Goal: Navigation & Orientation: Find specific page/section

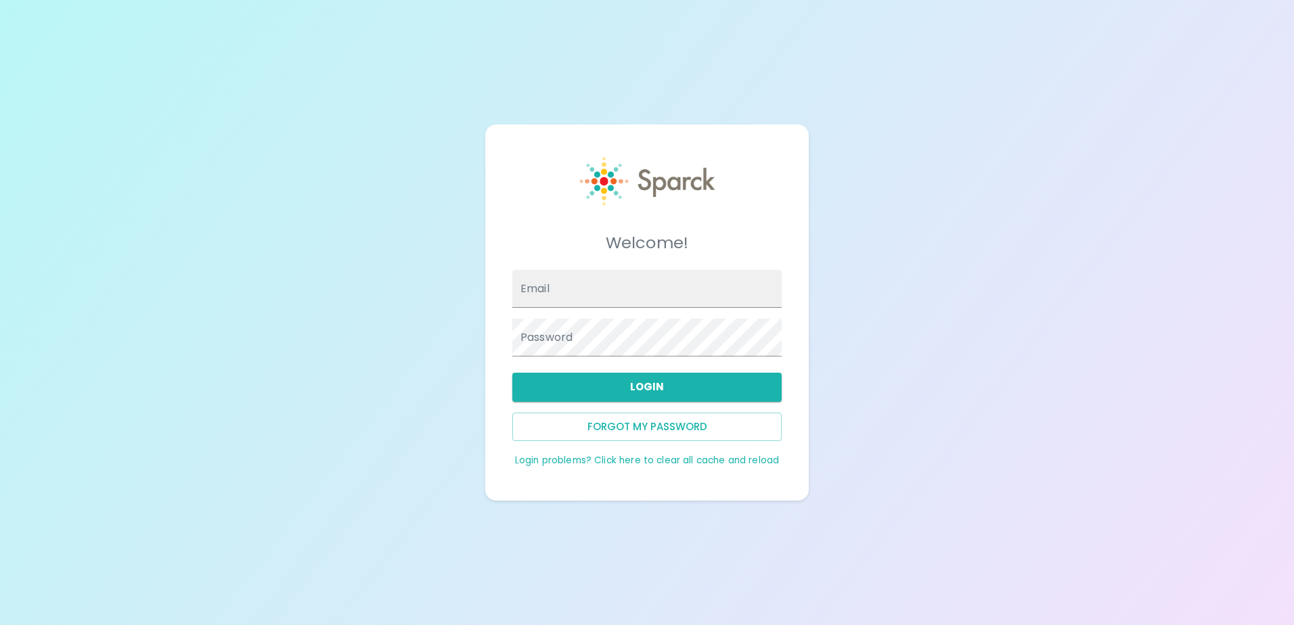
type input "[EMAIL_ADDRESS][DOMAIN_NAME]"
click at [710, 383] on button "Login" at bounding box center [646, 387] width 269 height 28
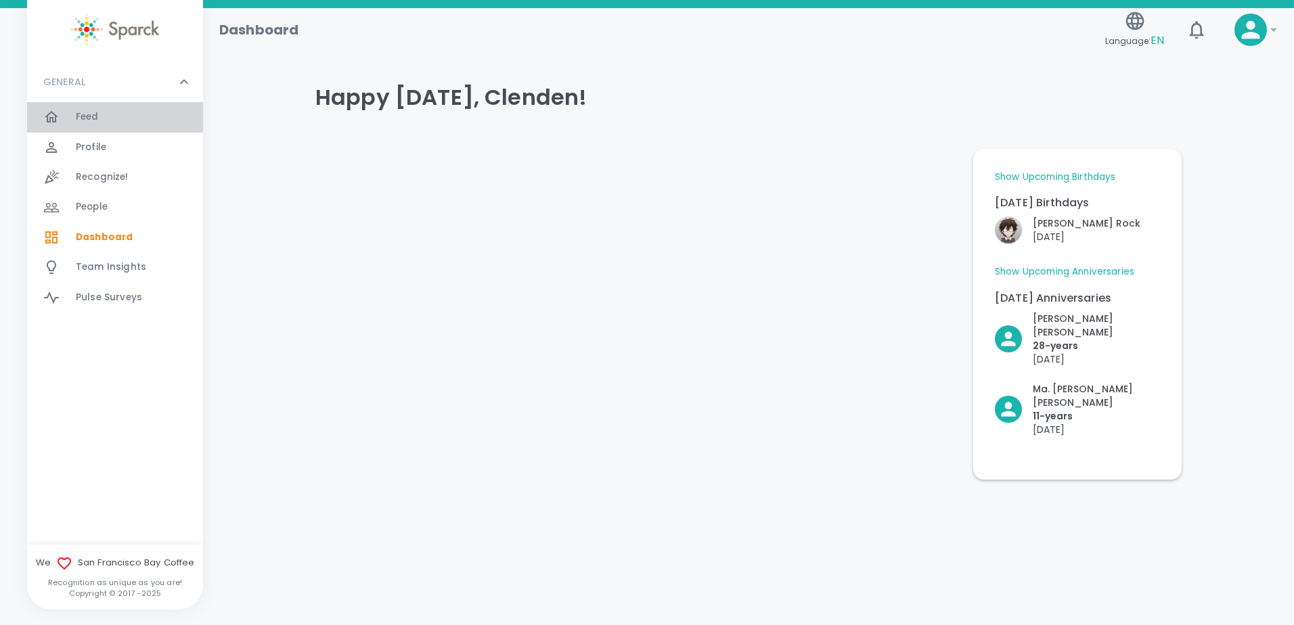
click at [111, 121] on div "Feed 0" at bounding box center [139, 117] width 127 height 19
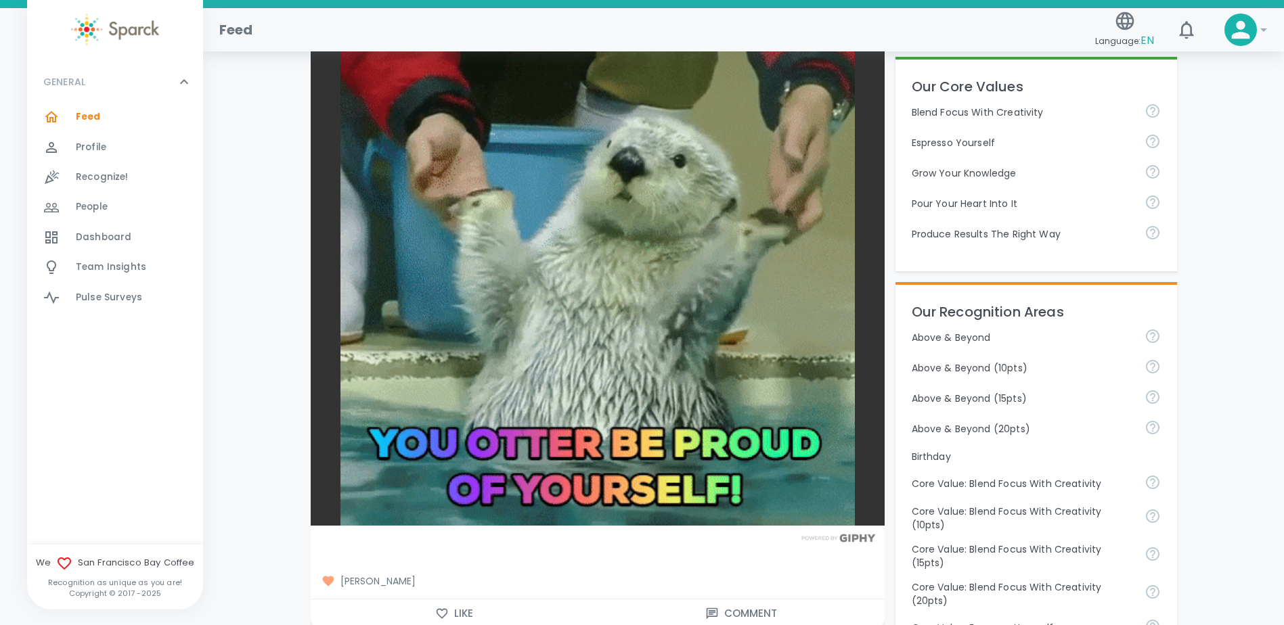
scroll to position [474, 0]
